Goal: Information Seeking & Learning: Find specific fact

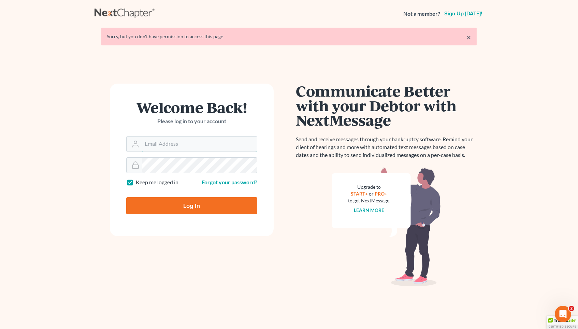
type input "[EMAIL_ADDRESS][DOMAIN_NAME]"
click at [192, 205] on input "Log In" at bounding box center [191, 205] width 131 height 17
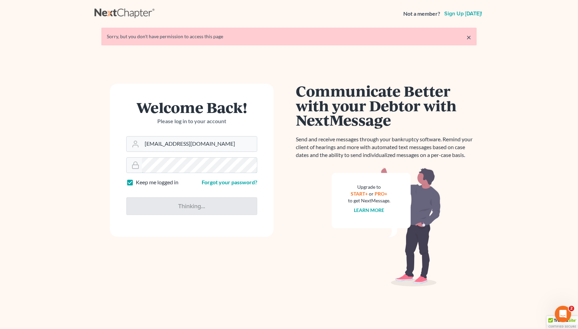
type input "Thinking..."
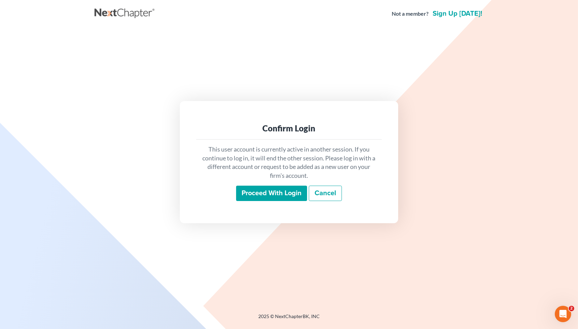
click at [273, 192] on input "Proceed with login" at bounding box center [271, 194] width 71 height 16
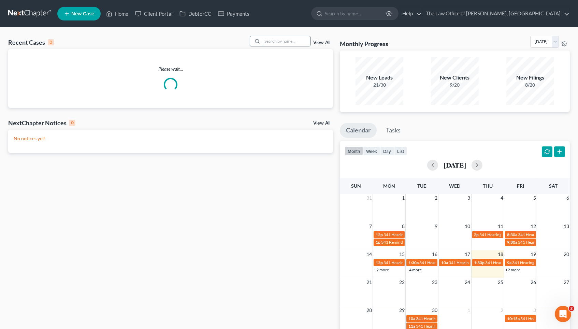
click at [283, 43] on input "search" at bounding box center [286, 41] width 48 height 10
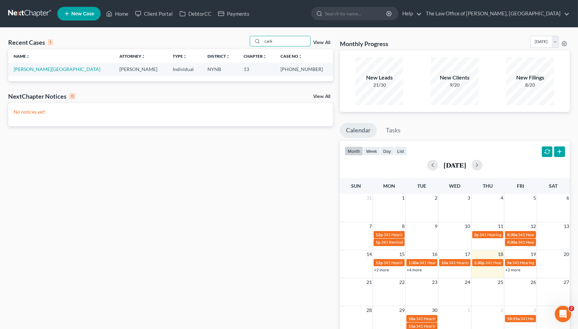
type input "cark"
drag, startPoint x: 291, startPoint y: 70, endPoint x: 311, endPoint y: 70, distance: 20.1
click at [311, 70] on td "25-10803-1" at bounding box center [304, 69] width 58 height 13
copy td "25-10803"
click at [43, 71] on link "Carknard, Ashleigh" at bounding box center [57, 69] width 87 height 6
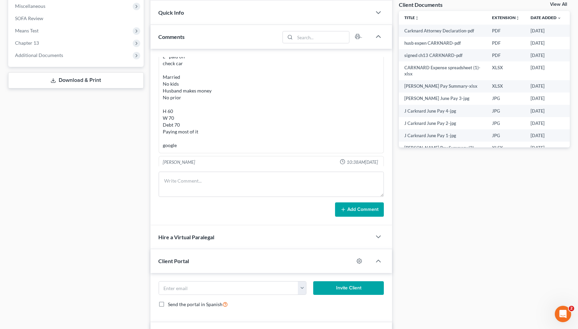
scroll to position [67, 0]
click at [183, 162] on div "601-33-0289" at bounding box center [271, 165] width 217 height 7
copy div "0289"
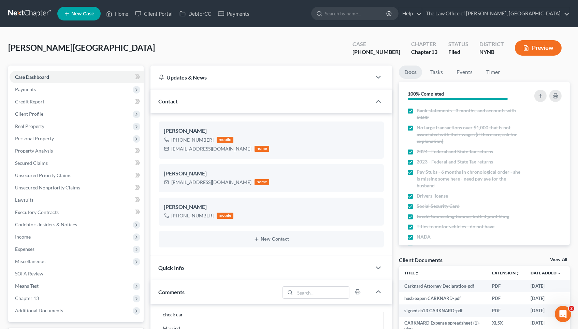
scroll to position [0, 0]
click at [117, 16] on link "Home" at bounding box center [117, 14] width 29 height 12
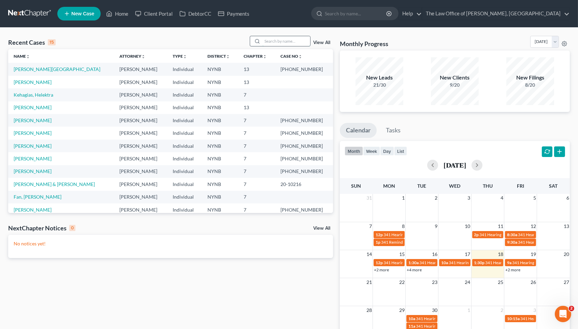
click at [276, 37] on input "search" at bounding box center [286, 41] width 48 height 10
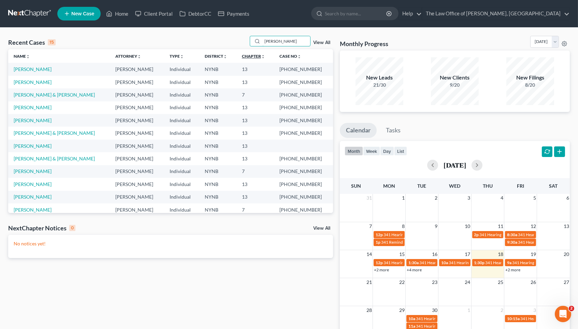
type input "Robert"
drag, startPoint x: 271, startPoint y: 56, endPoint x: 37, endPoint y: 83, distance: 235.6
click at [37, 83] on link "Francis, Robert" at bounding box center [33, 82] width 38 height 6
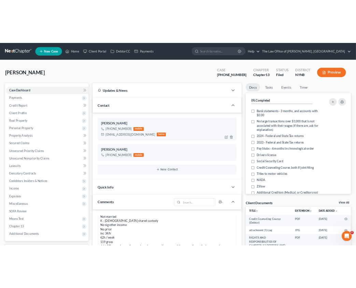
scroll to position [381, 0]
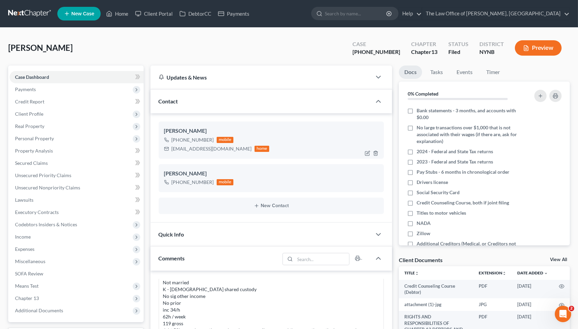
click at [172, 130] on div "Robert Francis" at bounding box center [271, 131] width 215 height 8
copy div "Robert"
drag, startPoint x: 217, startPoint y: 149, endPoint x: 163, endPoint y: 131, distance: 57.5
click at [163, 131] on div "Robert Francis +1 (518) 265-3474 mobile bobb2511@gmail.com home" at bounding box center [271, 139] width 225 height 37
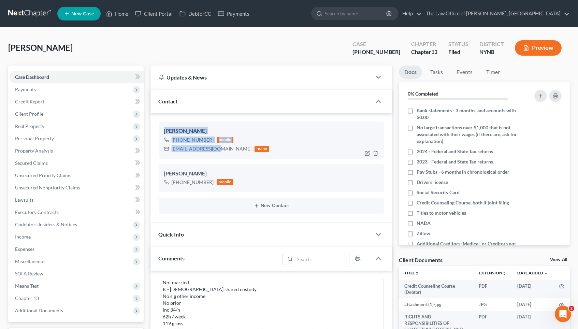
copy div "Robert Francis +1 (518) 265-3474 mobile bobb2511@gmail.com"
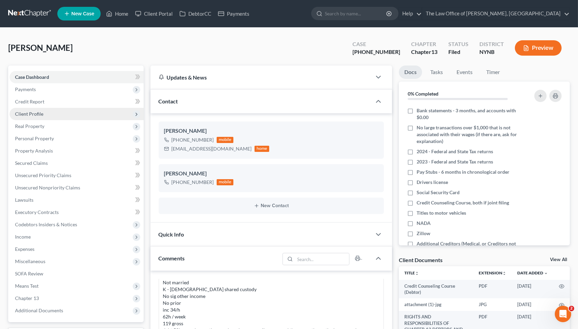
click at [46, 108] on span "Client Profile" at bounding box center [77, 114] width 134 height 12
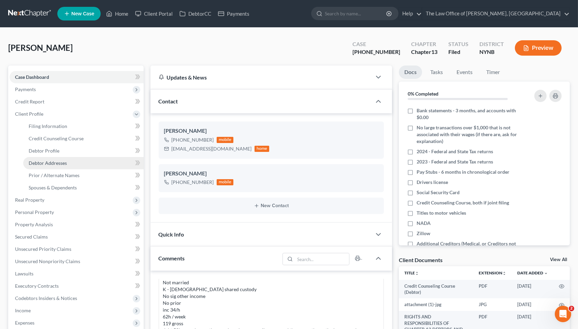
click at [56, 160] on span "Debtor Addresses" at bounding box center [48, 163] width 38 height 6
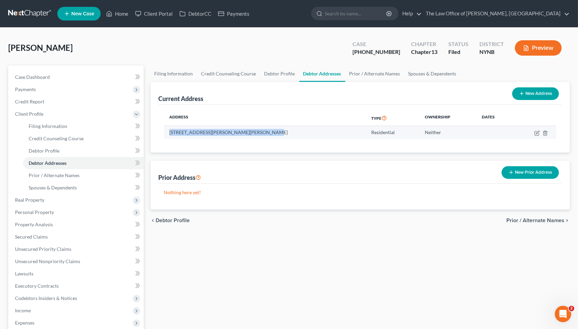
drag, startPoint x: 170, startPoint y: 132, endPoint x: 263, endPoint y: 134, distance: 92.8
click at [263, 134] on td "115 Woodin Rd, B, Clifton Park, NY 12065" at bounding box center [265, 132] width 202 height 13
copy td "115 Woodin Rd, B, Clifton Park, NY 12065"
